Goal: Feedback & Contribution: Contribute content

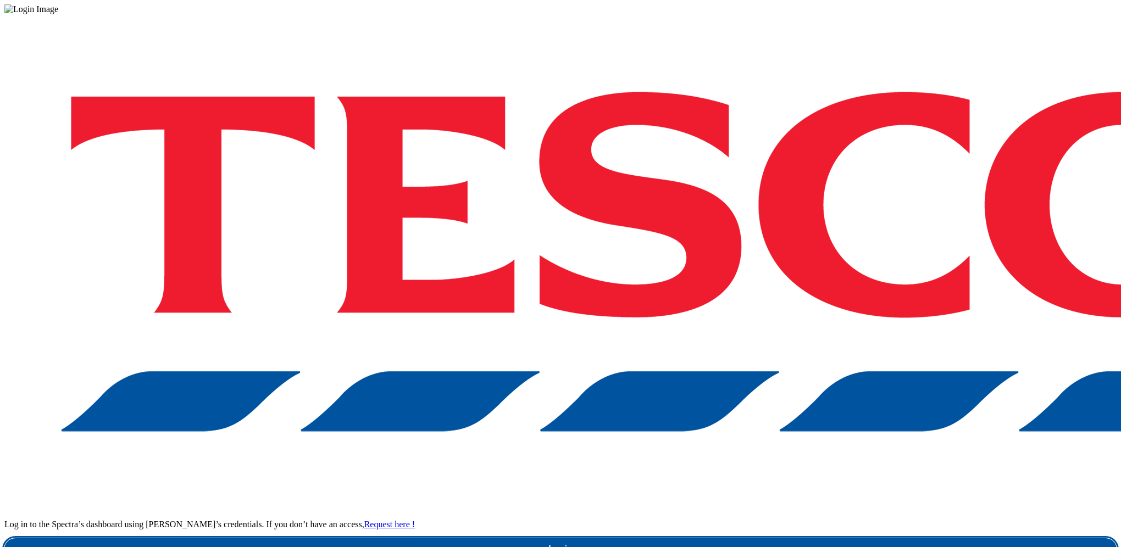
click at [784, 539] on link "Login" at bounding box center [560, 550] width 1113 height 22
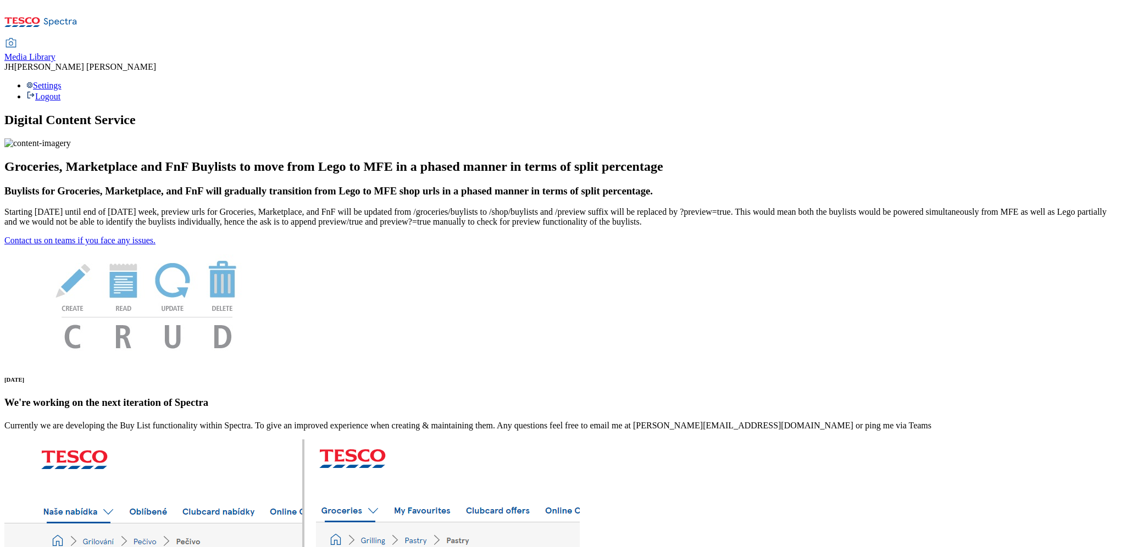
click at [56, 52] on span "Media Library" at bounding box center [29, 56] width 51 height 9
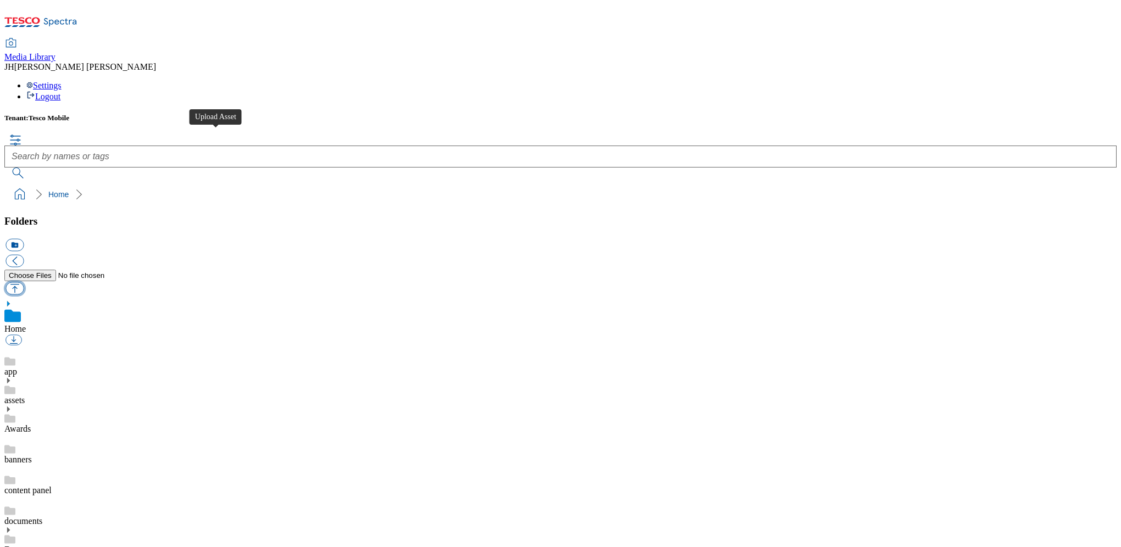
click at [24, 282] on button "button" at bounding box center [14, 288] width 18 height 13
type input "C:\fakepath\MiTEC Samsung A17 Clear Case and Glass Bundle 1.png"
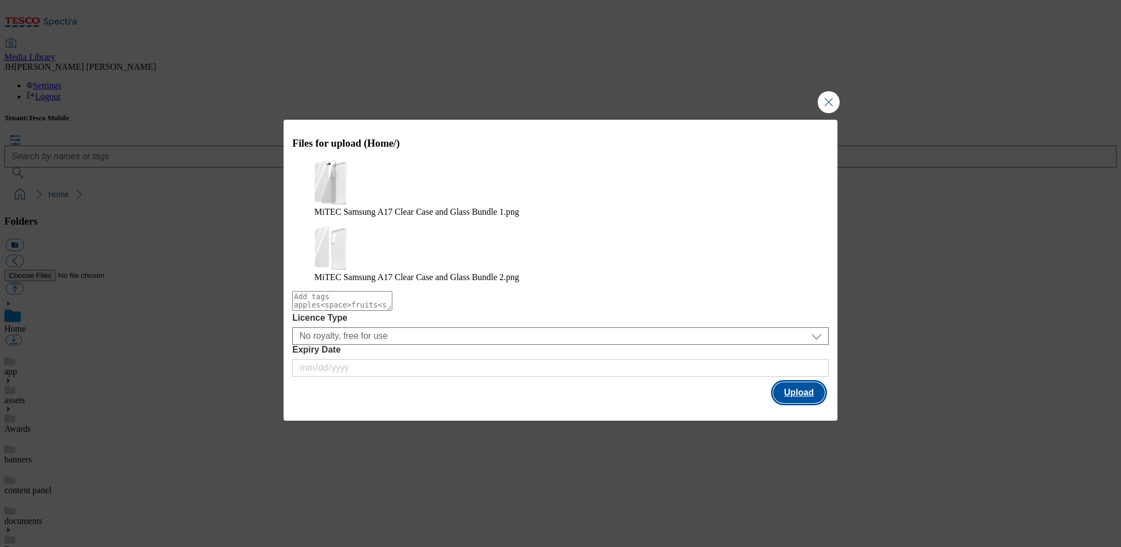
click at [806, 383] on button "Upload" at bounding box center [799, 393] width 52 height 21
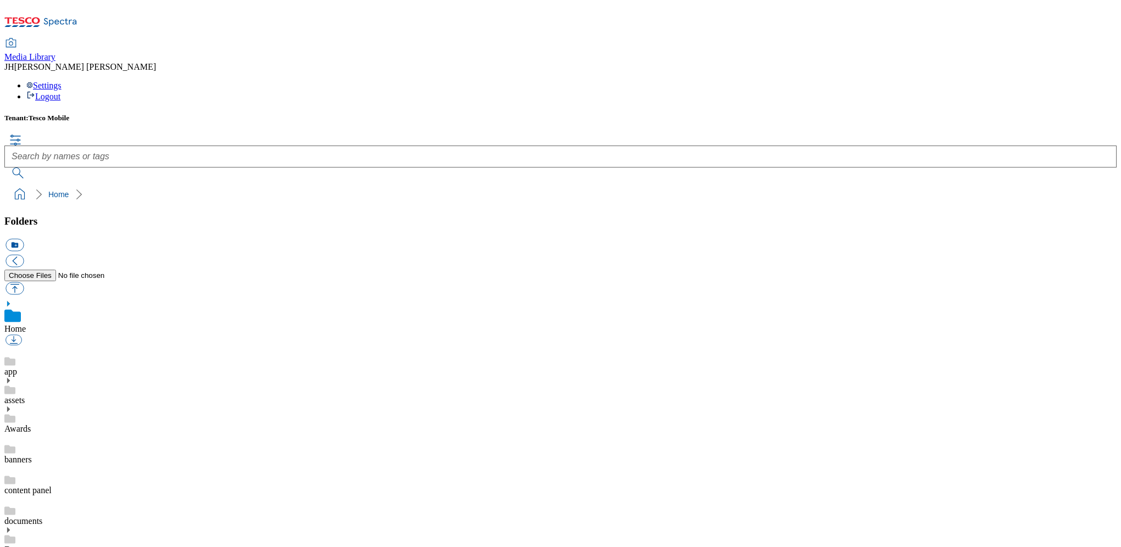
scroll to position [2, 0]
click at [24, 282] on button "button" at bounding box center [14, 288] width 18 height 13
type input "C:\fakepath\MiTEC Samsung A17 Black Folio Case and Glass Bundle 1.png"
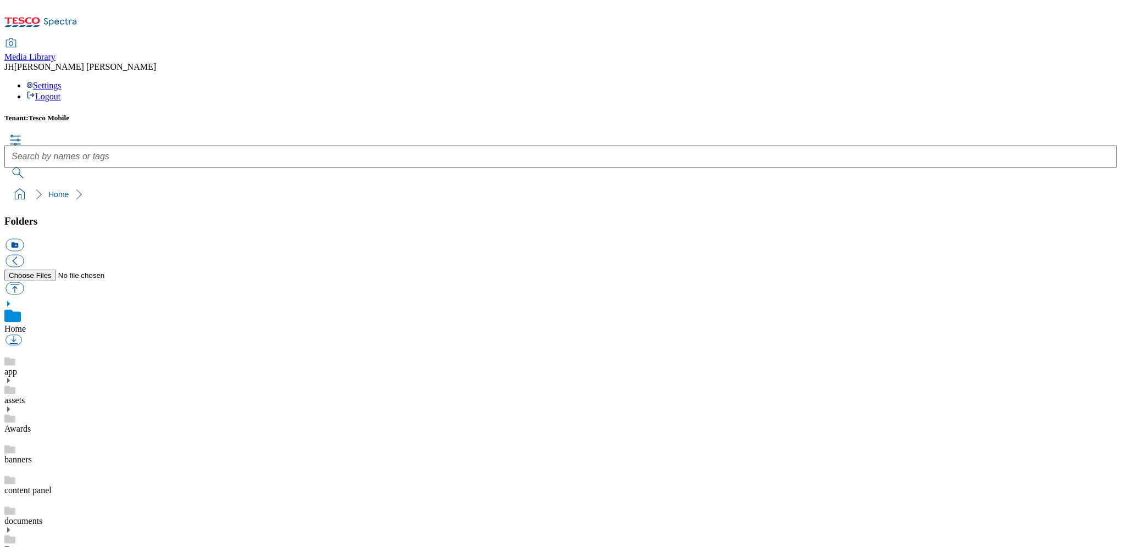
scroll to position [2, 0]
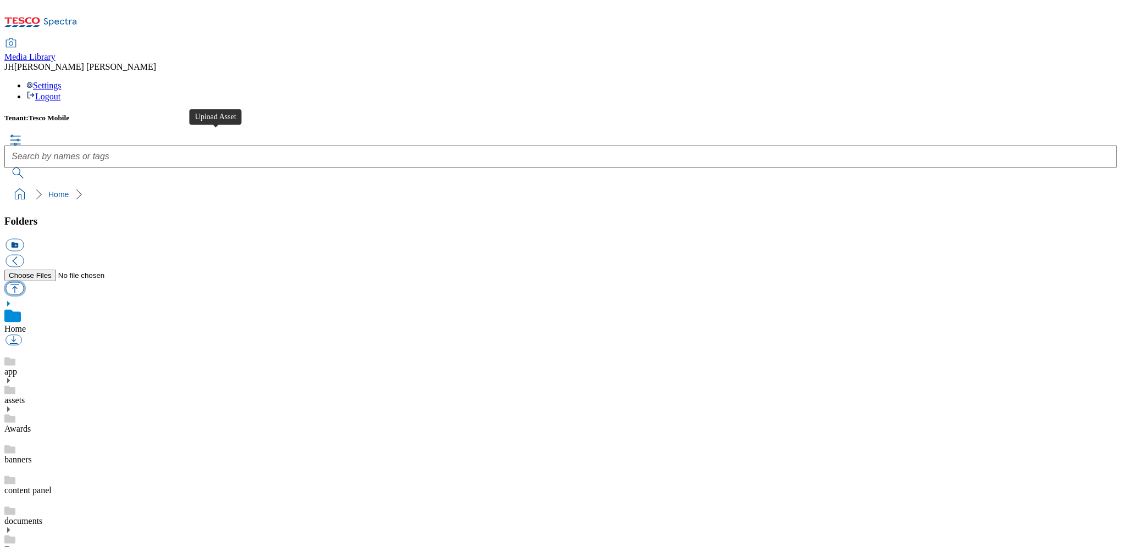
click at [24, 282] on button "button" at bounding box center [14, 288] width 18 height 13
type input "C:\fakepath\MiTEC iP17 MagSafe Case and Glass Bundle 1.png"
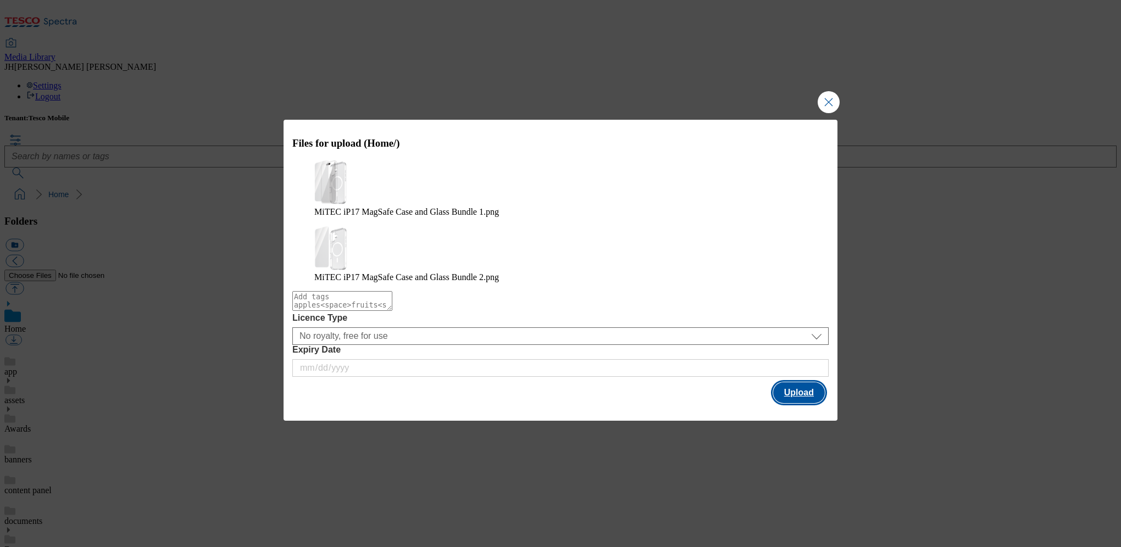
click at [804, 383] on button "Upload" at bounding box center [799, 393] width 52 height 21
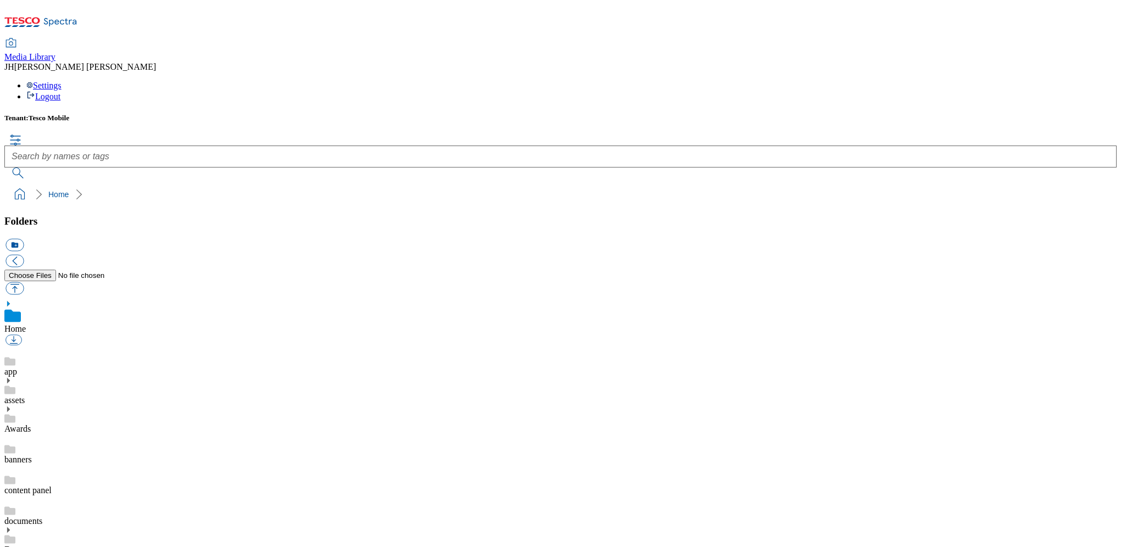
scroll to position [2, 0]
click at [24, 282] on button "button" at bounding box center [14, 288] width 18 height 13
type input "C:\fakepath\MiTEC iP17 Air MagSafe Case and Glass Bundle 1.png"
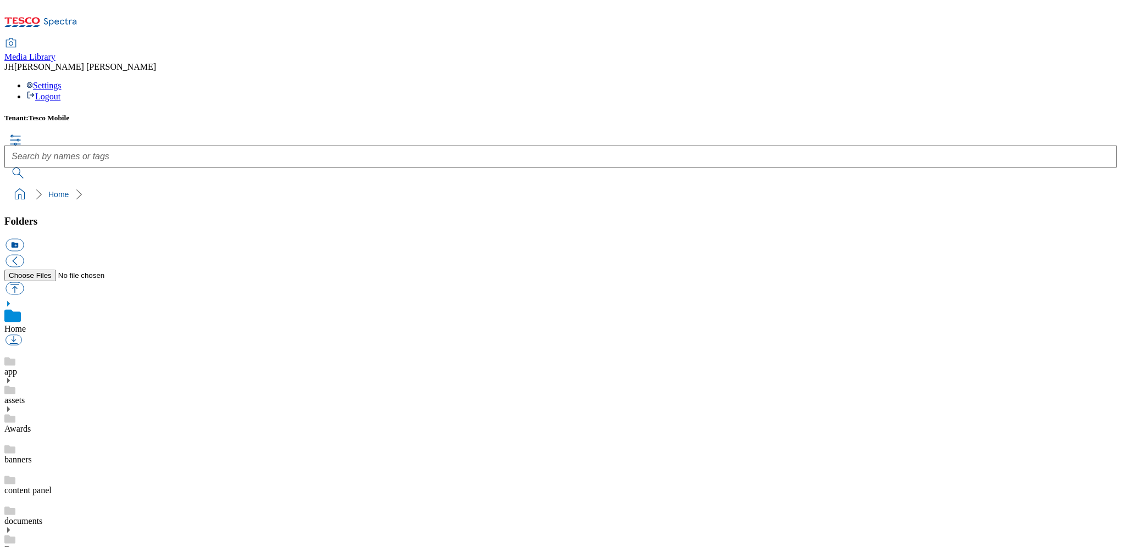
scroll to position [2, 0]
click at [24, 282] on button "button" at bounding box center [14, 288] width 18 height 13
type input "C:\fakepath\MiTEC iP17 Pro MagSafe Case and Glass Bundle 1.png"
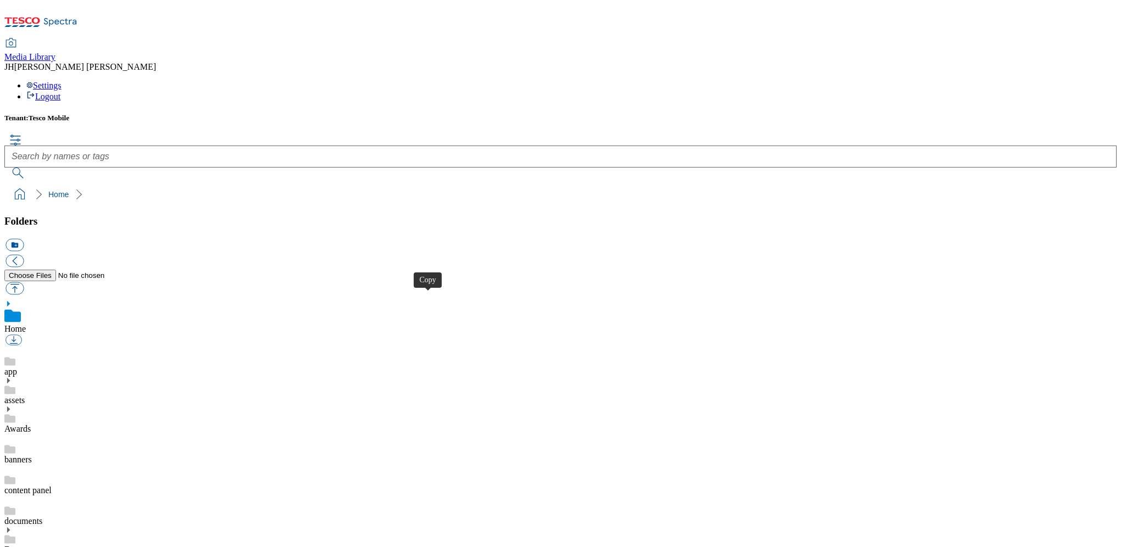
click at [24, 282] on button "button" at bounding box center [14, 288] width 18 height 13
type input "C:\fakepath\MiTEC iP17 Pro Max MagSafe Case and Glass Bundle 1.png"
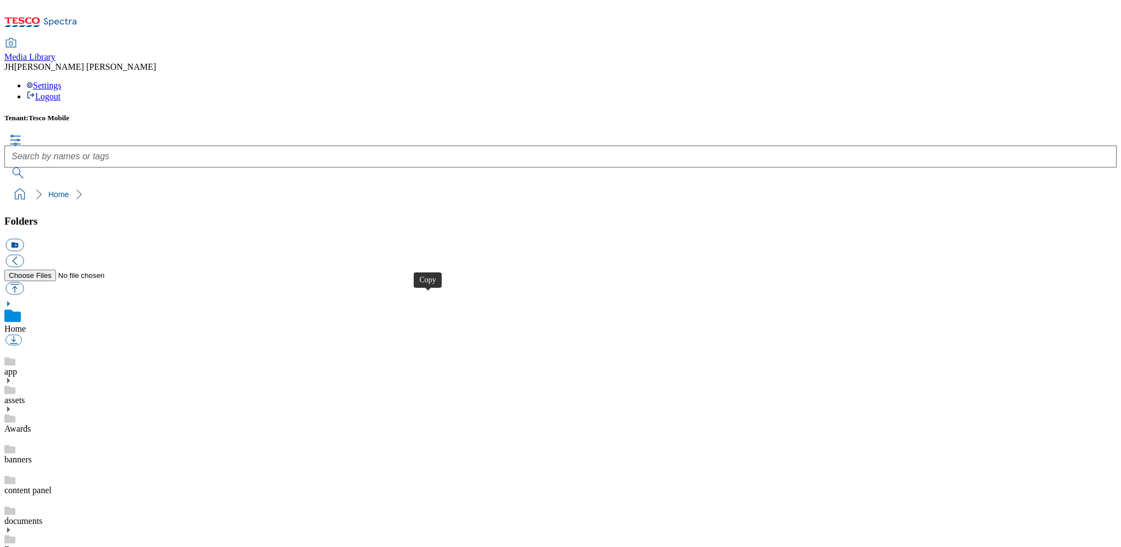
click at [24, 282] on button "button" at bounding box center [14, 288] width 18 height 13
type input "C:\fakepath\SG S25 Edge Clear Case 3.png"
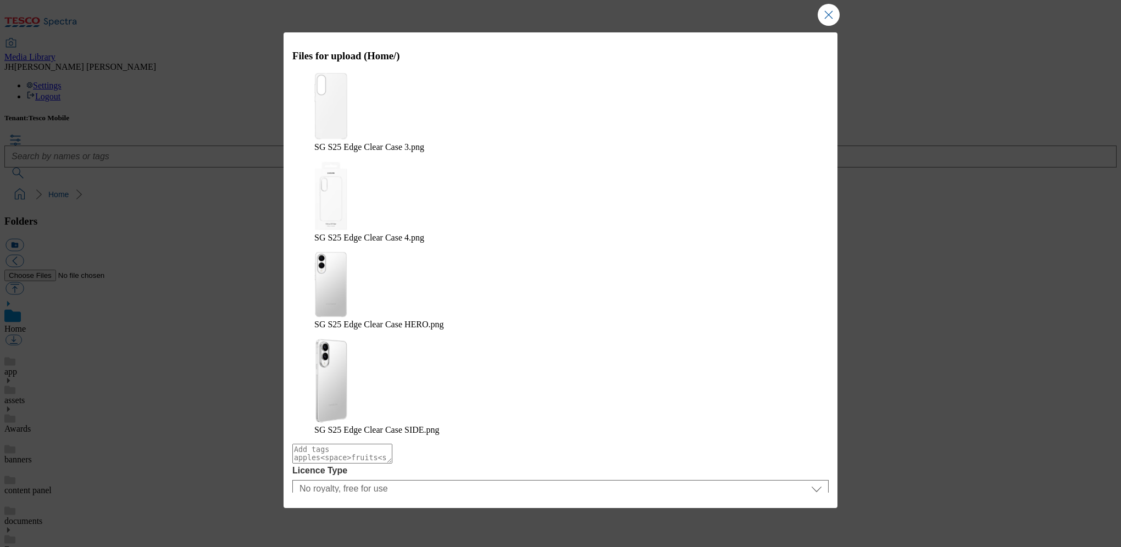
click at [796, 535] on button "Upload" at bounding box center [799, 545] width 52 height 21
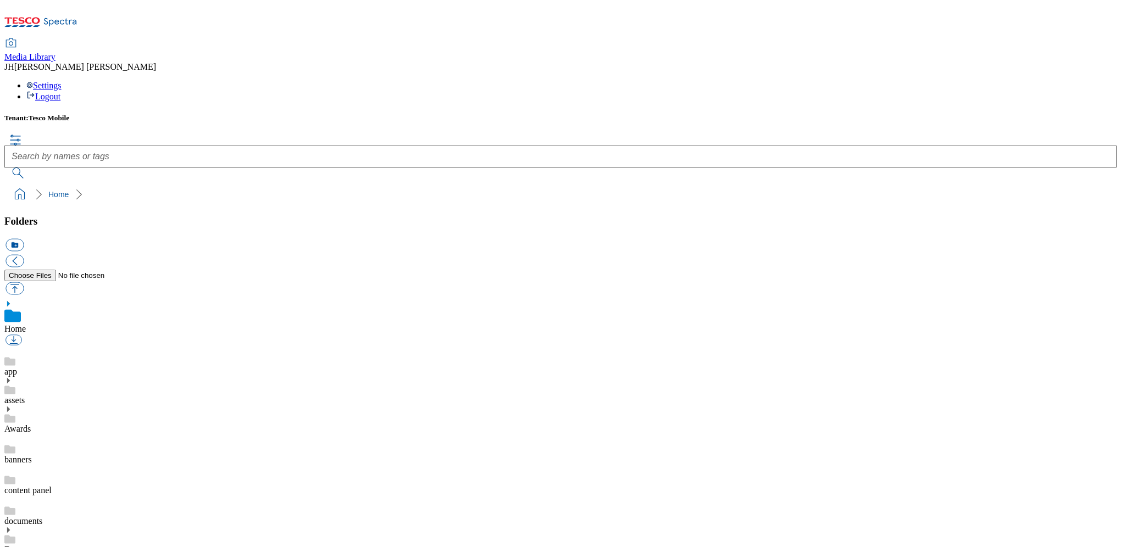
scroll to position [2, 0]
